Goal: Task Accomplishment & Management: Complete application form

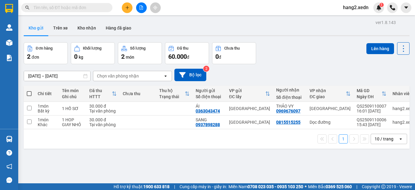
click at [127, 9] on icon "plus" at bounding box center [127, 7] width 4 height 4
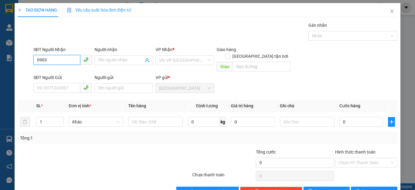
click at [61, 61] on input "0903" at bounding box center [56, 60] width 47 height 10
type input "0903705799"
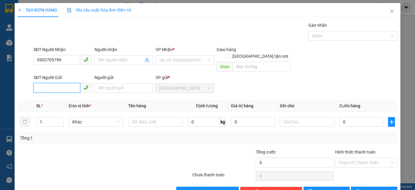
click at [44, 83] on input "SĐT Người Gửi" at bounding box center [56, 88] width 47 height 10
type input "0377152774"
click at [177, 59] on input "search" at bounding box center [182, 60] width 47 height 9
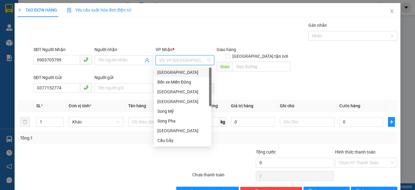
click at [177, 70] on div "[GEOGRAPHIC_DATA]" at bounding box center [183, 72] width 50 height 7
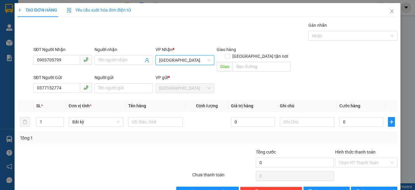
click at [187, 61] on span "[GEOGRAPHIC_DATA]" at bounding box center [184, 60] width 51 height 9
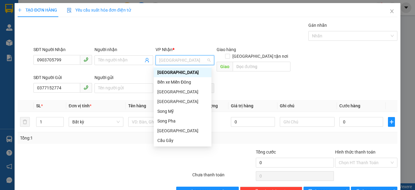
click at [184, 69] on div "[GEOGRAPHIC_DATA]" at bounding box center [183, 73] width 58 height 10
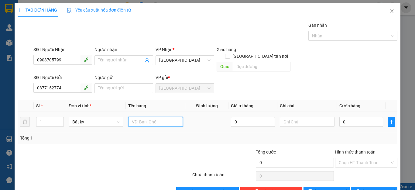
click at [165, 117] on input "text" at bounding box center [155, 122] width 55 height 10
type input "1 THÙNG XỐP"
click at [363, 118] on input "0" at bounding box center [362, 122] width 44 height 10
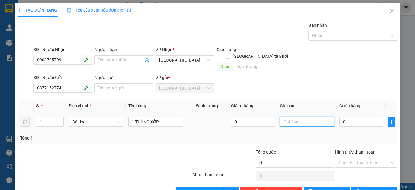
click at [297, 117] on input "text" at bounding box center [307, 122] width 55 height 10
type input "NHỜ SHIP DÙM"
click at [362, 117] on input "0" at bounding box center [362, 122] width 44 height 10
type input "5"
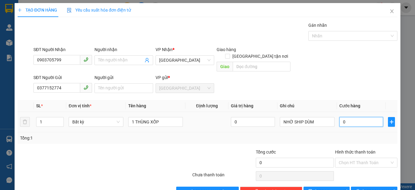
type input "5"
type input "520"
type input "5.200"
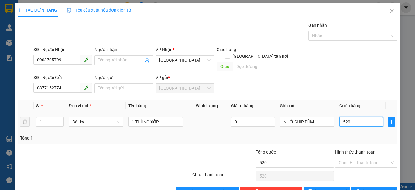
type input "5.200"
type input "52.000"
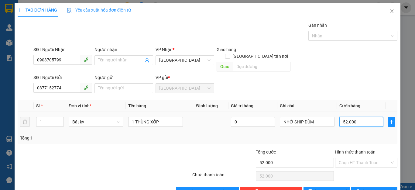
type input "5.200"
type input "520"
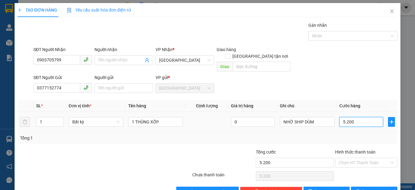
type input "520"
type input "52"
type input "5"
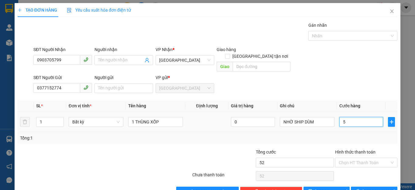
type input "5"
type input "50"
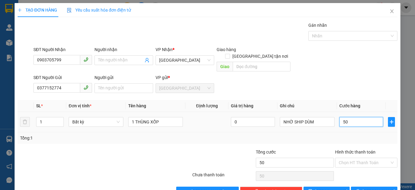
type input "500"
type input "5.000"
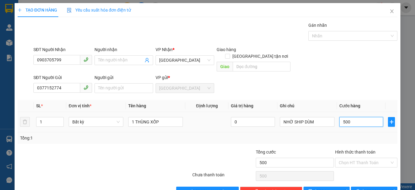
type input "5.000"
type input "50.000"
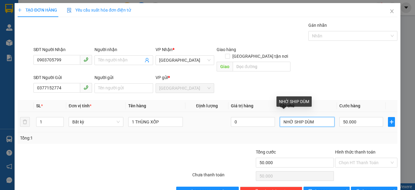
click at [323, 117] on input "NHỜ SHIP DÙM" at bounding box center [307, 122] width 55 height 10
type input "N"
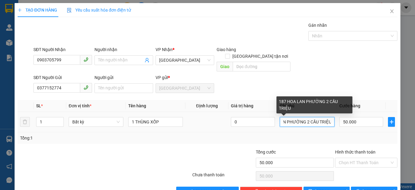
scroll to position [0, 24]
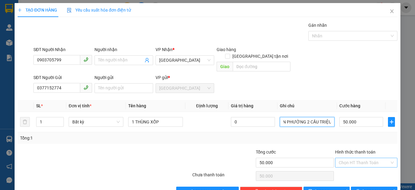
type input "187 HOA LAN PHƯỜNG 2 CẦU TRIỆU"
click at [345, 158] on input "Hình thức thanh toán" at bounding box center [364, 162] width 51 height 9
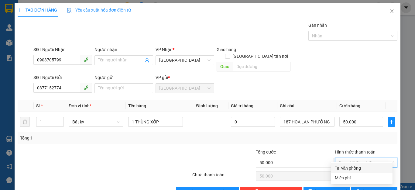
click at [354, 168] on div "Tại văn phòng" at bounding box center [362, 168] width 54 height 7
type input "0"
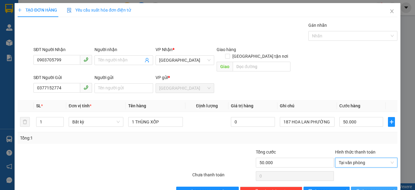
click at [362, 187] on button "[PERSON_NAME] và In" at bounding box center [374, 192] width 47 height 10
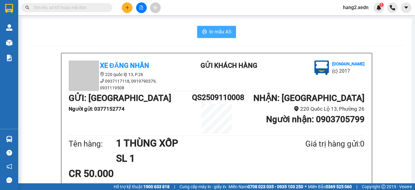
click at [213, 31] on span "In mẫu A5" at bounding box center [221, 32] width 22 height 8
